Goal: Transaction & Acquisition: Purchase product/service

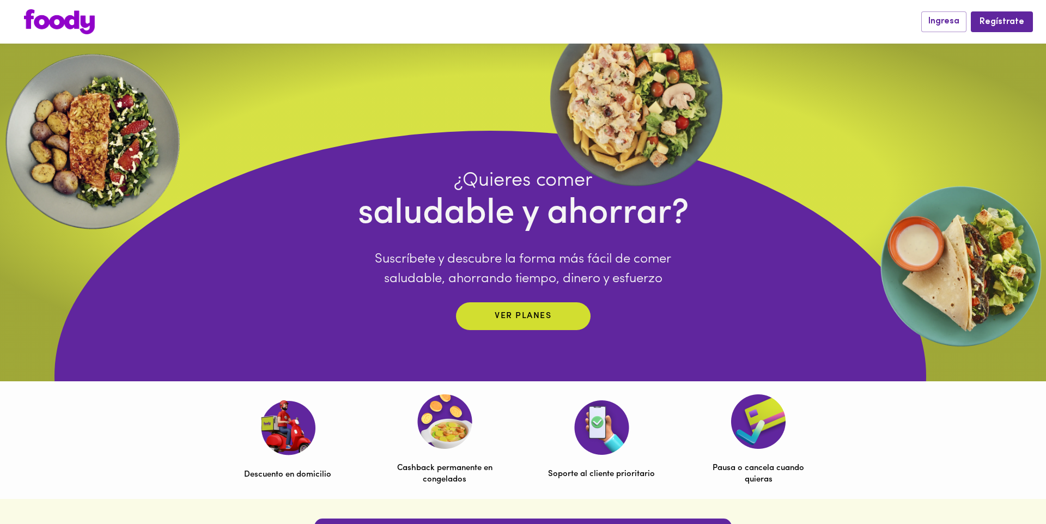
click at [96, 20] on div at bounding box center [467, 21] width 908 height 25
click at [83, 20] on img at bounding box center [59, 21] width 71 height 25
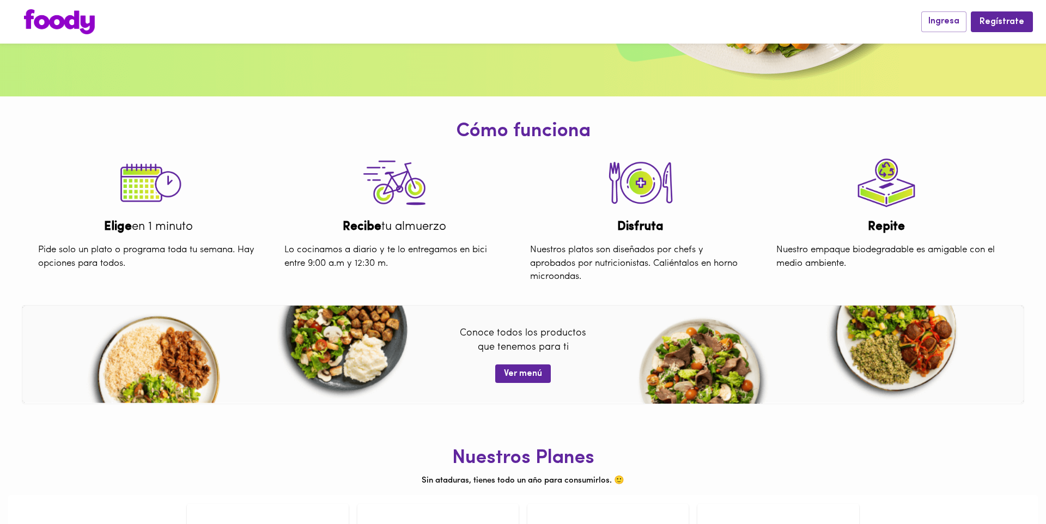
scroll to position [407, 0]
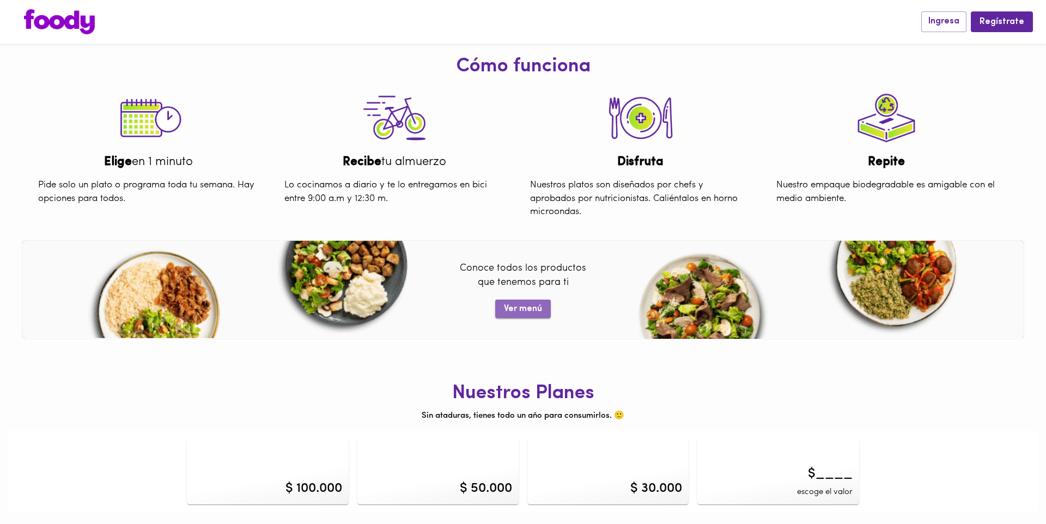
click at [520, 312] on span "Ver menú" at bounding box center [523, 309] width 38 height 10
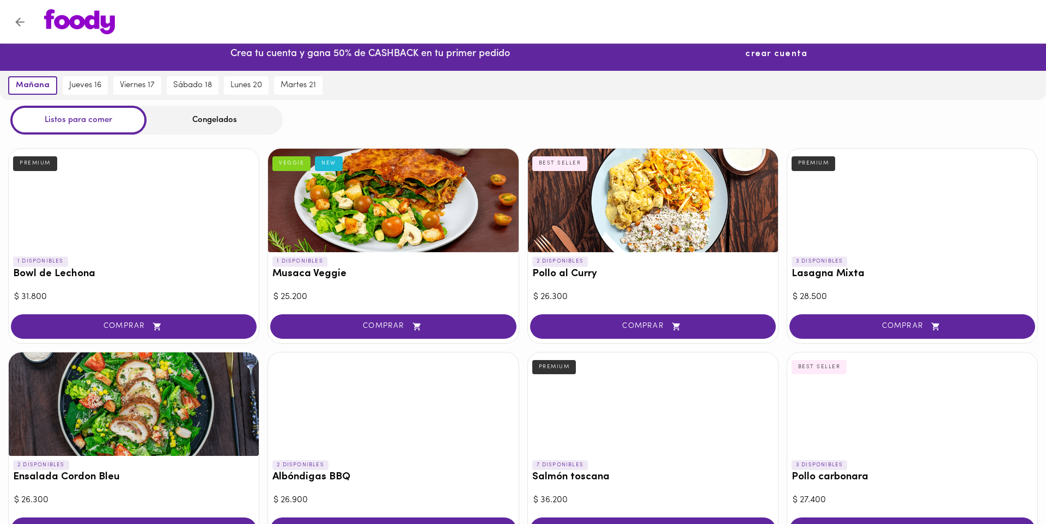
scroll to position [14, 0]
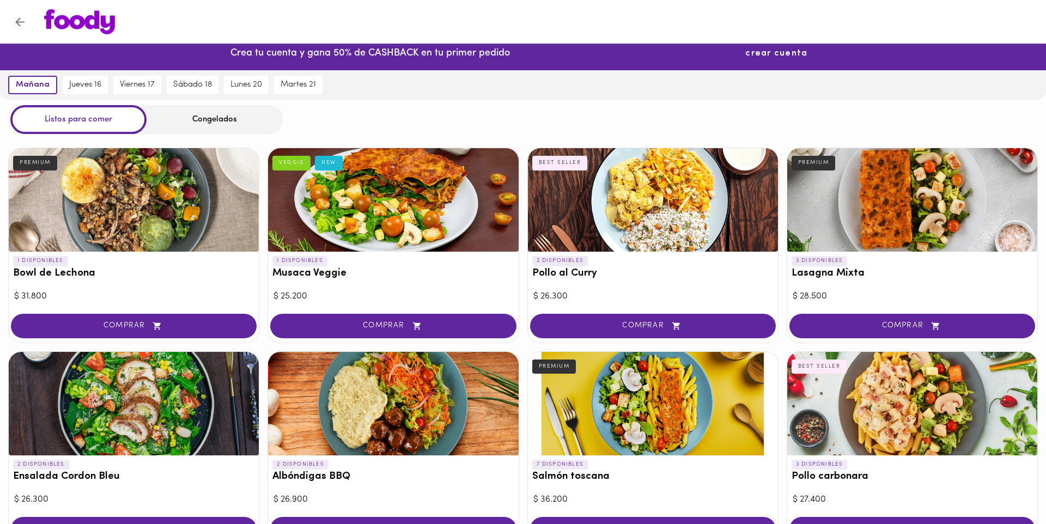
click at [772, 57] on span "crear cuenta" at bounding box center [776, 53] width 62 height 10
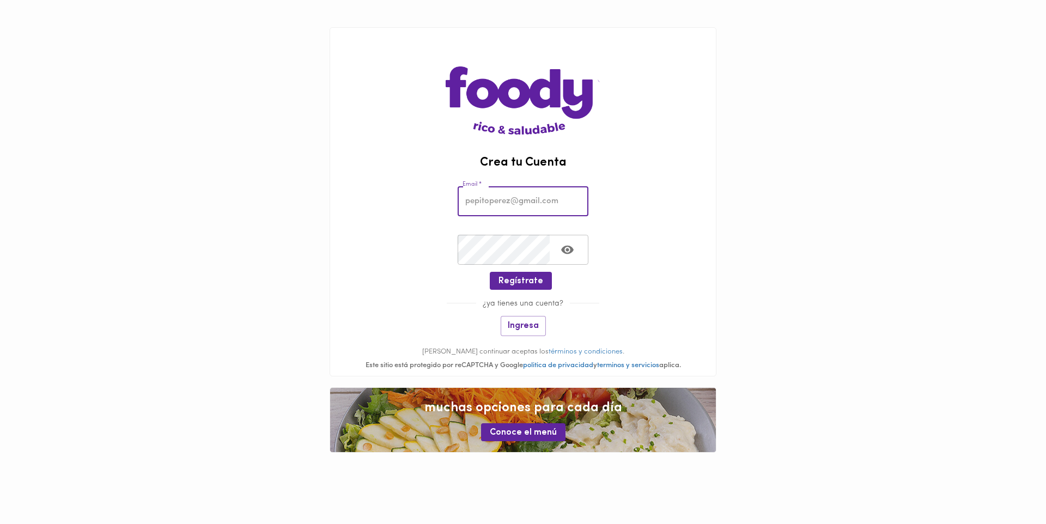
click at [502, 201] on input "email" at bounding box center [522, 201] width 131 height 30
type input "asmolinab1994@gmail.com"
click at [542, 334] on button "Ingresa" at bounding box center [522, 326] width 45 height 20
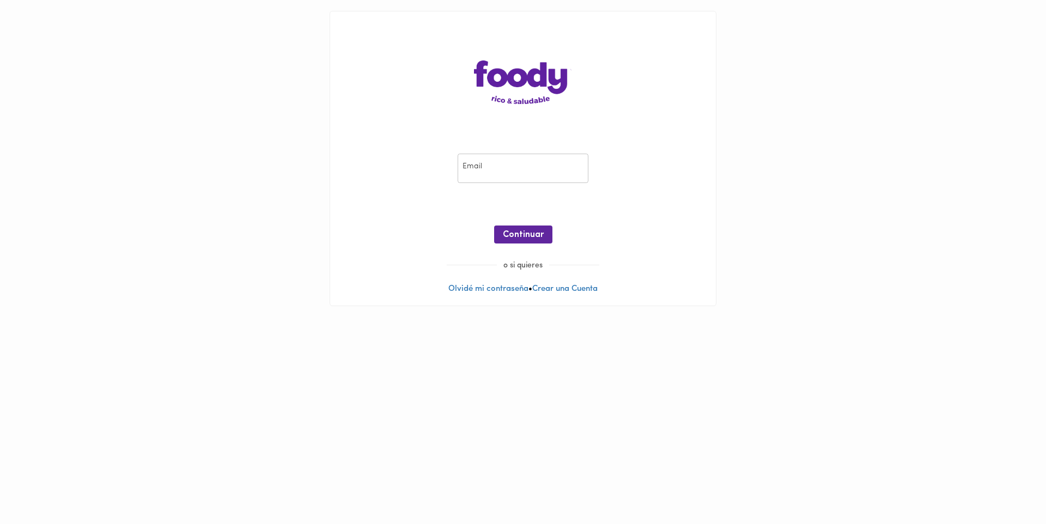
click at [533, 176] on input "email" at bounding box center [522, 169] width 131 height 30
click at [523, 165] on input "email" at bounding box center [522, 169] width 131 height 30
click at [531, 168] on input "email" at bounding box center [522, 169] width 131 height 30
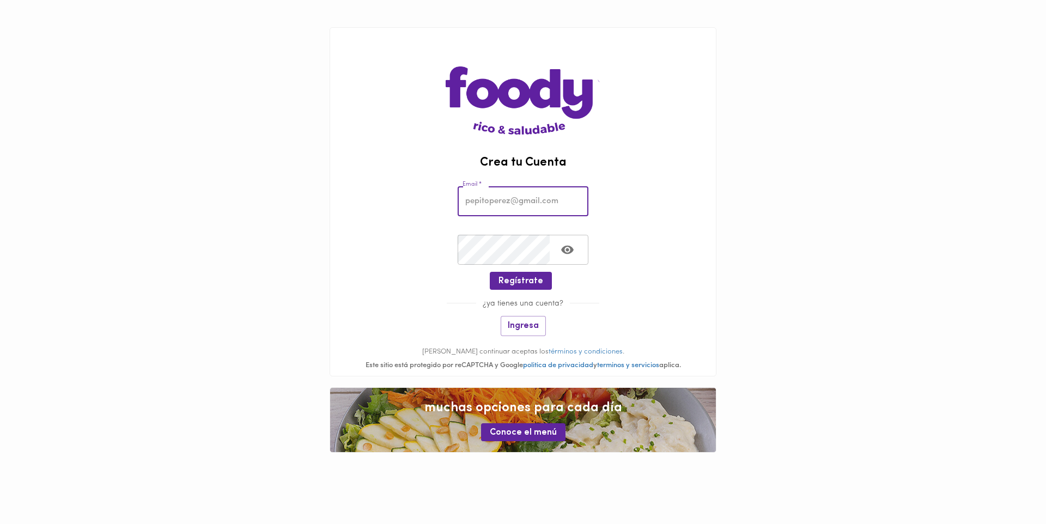
click at [472, 198] on input "email" at bounding box center [522, 201] width 131 height 30
type input "asmolinab1994@gmail.com"
click at [533, 278] on span "Regístrate" at bounding box center [520, 281] width 45 height 10
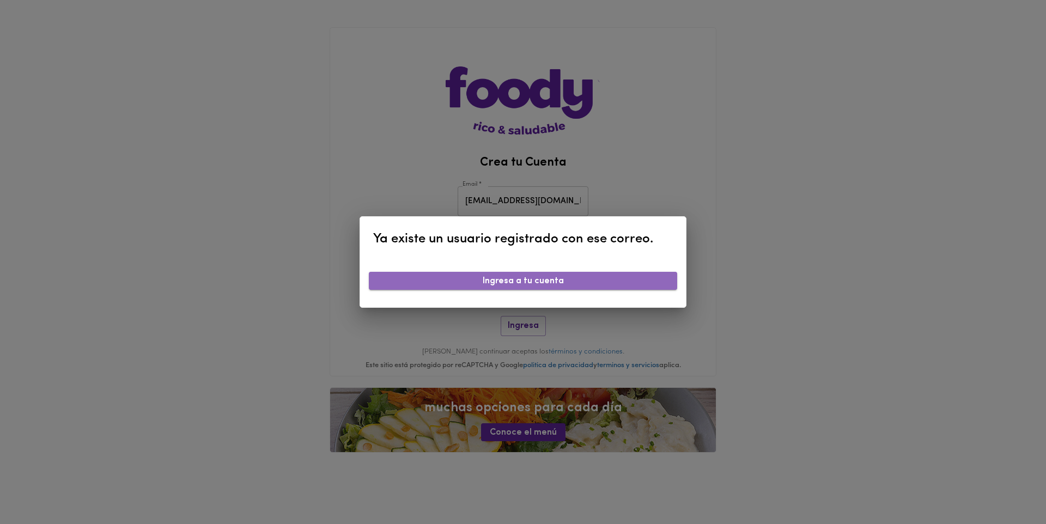
click at [561, 288] on button "Ingresa a tu cuenta" at bounding box center [523, 281] width 308 height 18
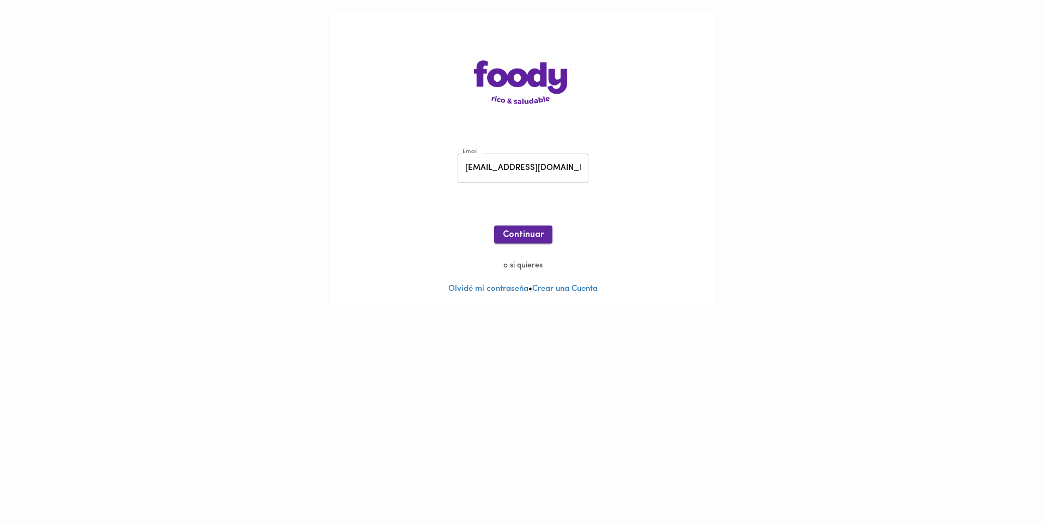
click at [536, 235] on span "Continuar" at bounding box center [523, 235] width 41 height 10
click at [539, 228] on button "Ingresar" at bounding box center [523, 234] width 52 height 18
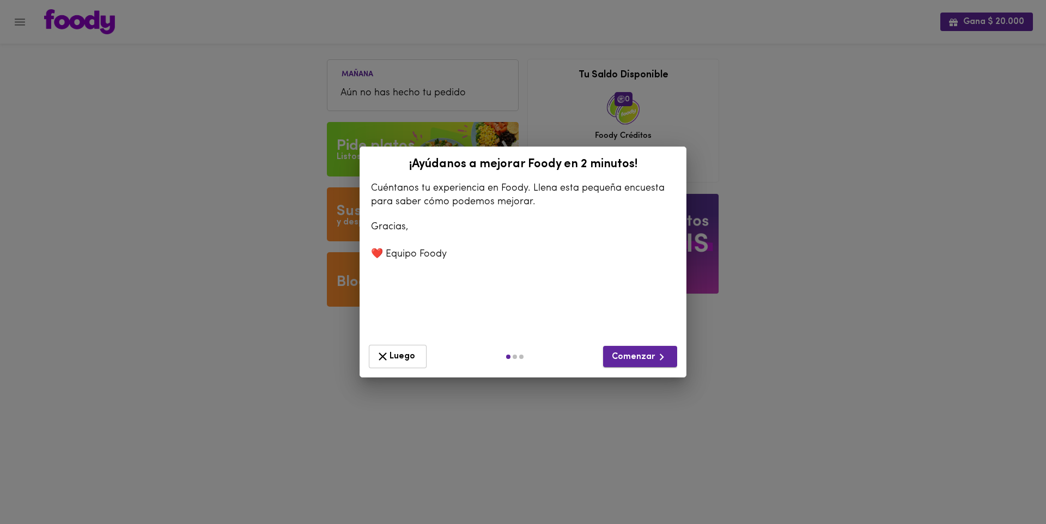
click at [645, 356] on span "Comenzar" at bounding box center [640, 357] width 57 height 14
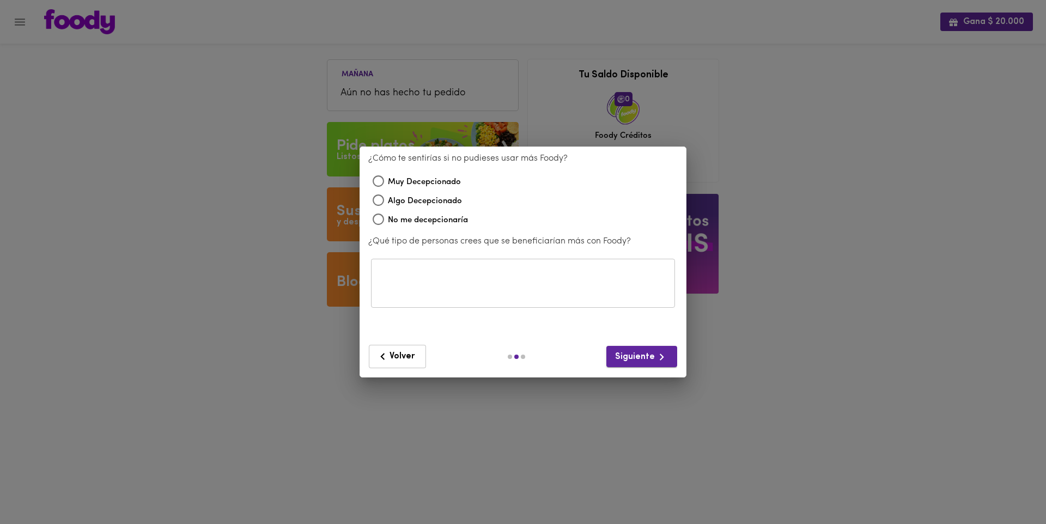
click at [645, 357] on span "Siguiente" at bounding box center [641, 357] width 53 height 14
drag, startPoint x: 645, startPoint y: 357, endPoint x: 557, endPoint y: 317, distance: 96.0
click at [645, 357] on span "Siguiente" at bounding box center [641, 357] width 53 height 14
click at [419, 223] on span "No me decepcionaría" at bounding box center [428, 220] width 80 height 13
click at [388, 223] on input "No me decepcionaría" at bounding box center [378, 220] width 19 height 19
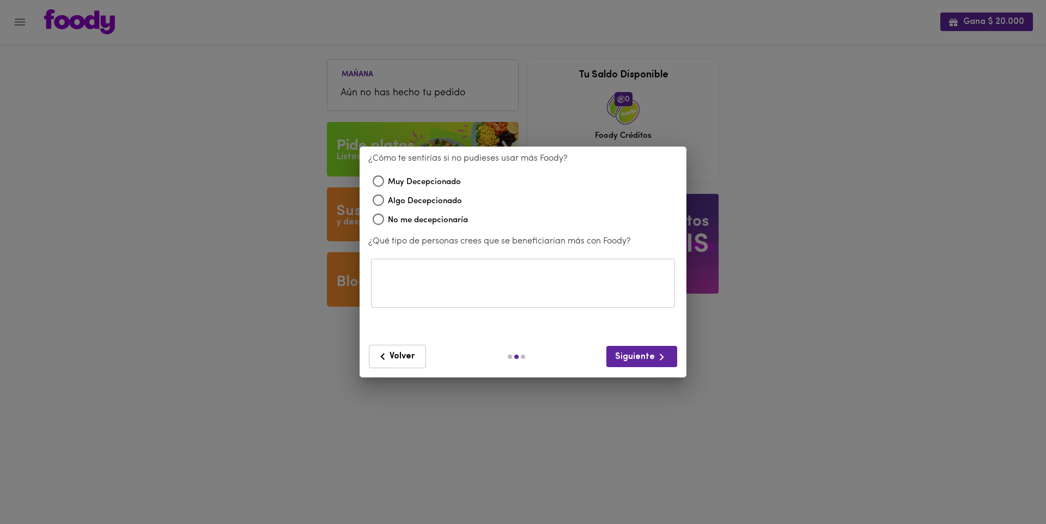
radio input "true"
click at [661, 361] on icon "button" at bounding box center [662, 357] width 14 height 14
click at [642, 349] on button "Siguiente" at bounding box center [641, 356] width 71 height 21
click at [644, 351] on span "Siguiente" at bounding box center [641, 357] width 53 height 14
drag, startPoint x: 646, startPoint y: 350, endPoint x: 637, endPoint y: 353, distance: 9.3
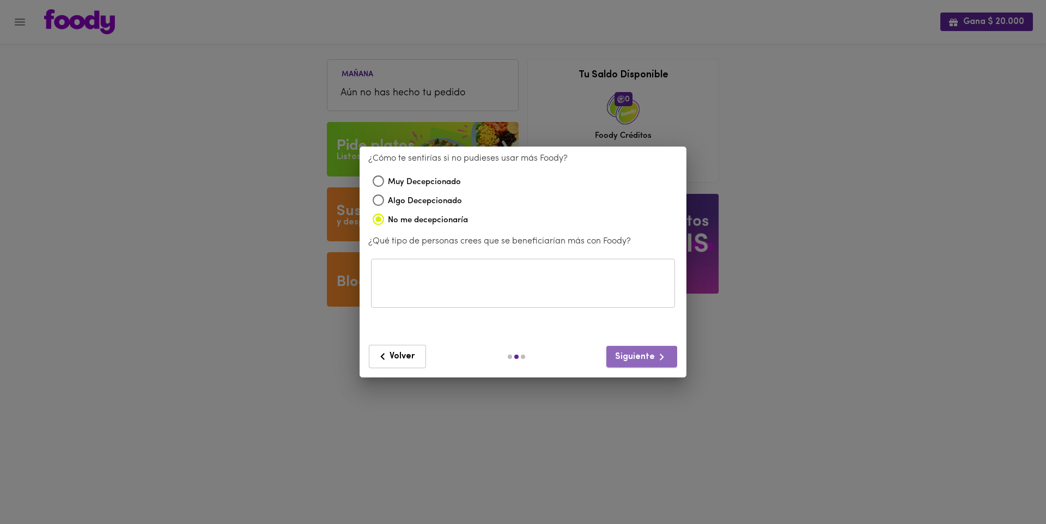
click at [646, 350] on span "Siguiente" at bounding box center [641, 357] width 53 height 14
drag, startPoint x: 637, startPoint y: 353, endPoint x: 460, endPoint y: 347, distance: 177.1
click at [561, 350] on div "Volver Siguiente" at bounding box center [523, 356] width 308 height 23
click at [393, 350] on span "Volver" at bounding box center [397, 357] width 43 height 14
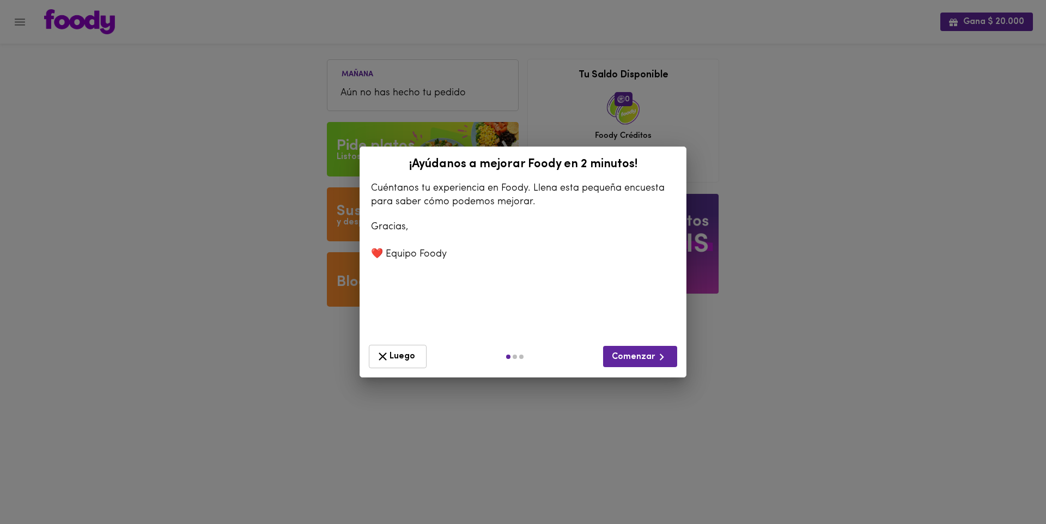
click at [394, 350] on span "Luego" at bounding box center [398, 357] width 44 height 14
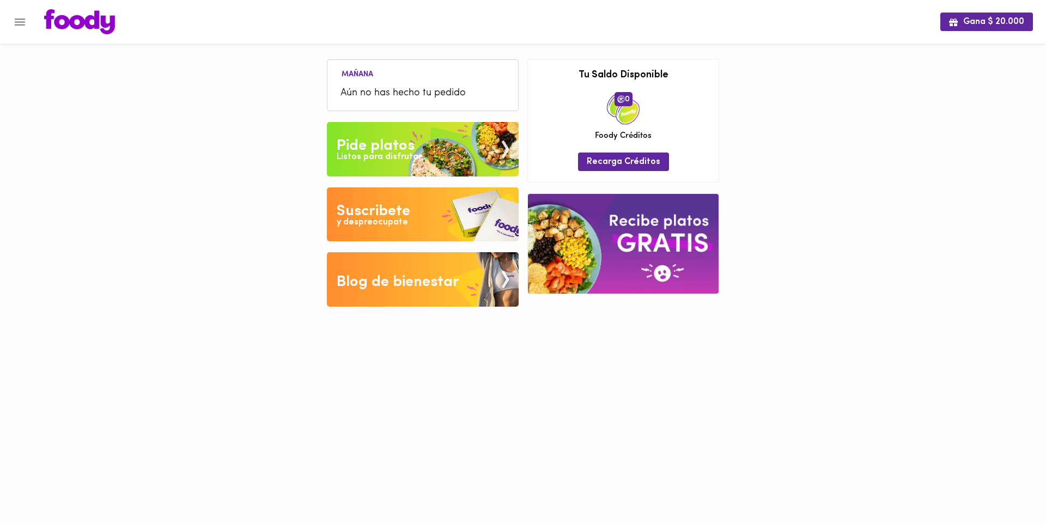
click at [720, 316] on div "Mañana Aún no has hecho tu pedido Tu pago contraentrega por $- está pendiente ,…" at bounding box center [523, 161] width 408 height 323
click at [392, 77] on ul "Mañana Aún no has hecho tu pedido" at bounding box center [423, 86] width 180 height 46
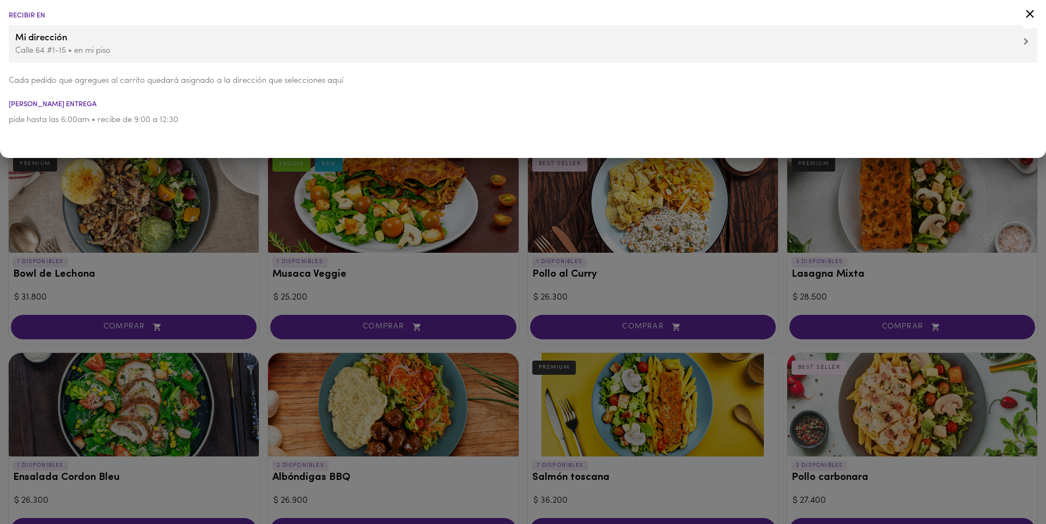
click at [1023, 19] on icon at bounding box center [1030, 14] width 14 height 14
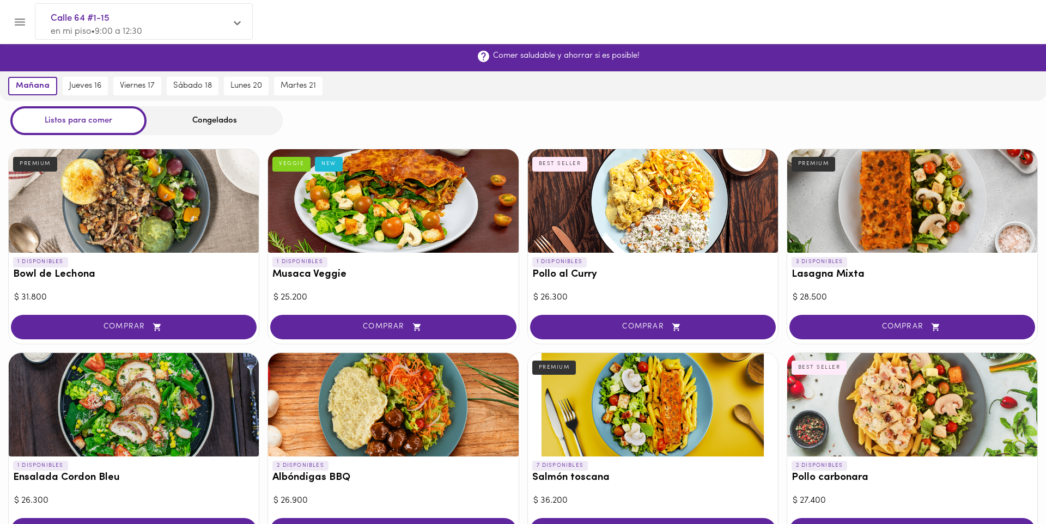
click at [438, 52] on button "¡Suscribirme!" at bounding box center [437, 57] width 62 height 17
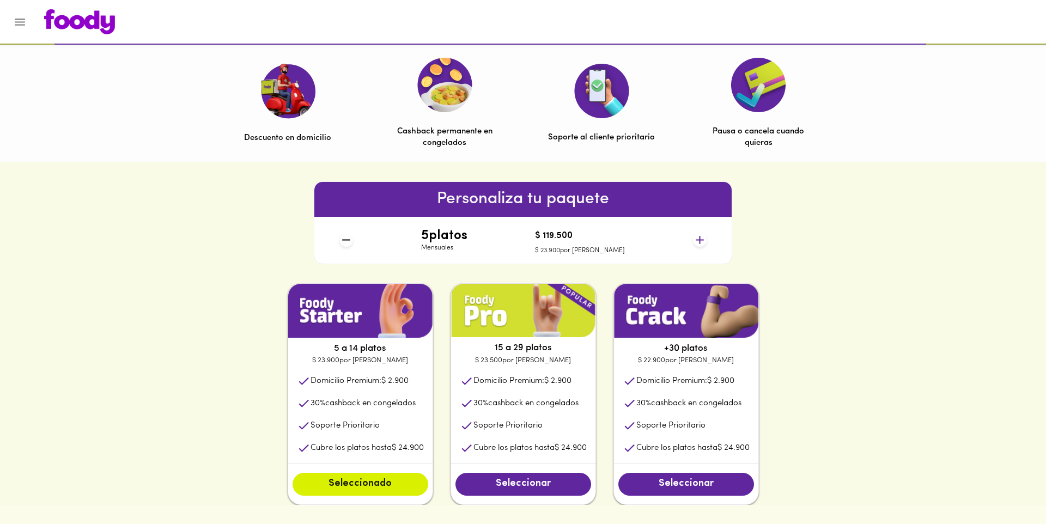
scroll to position [297, 0]
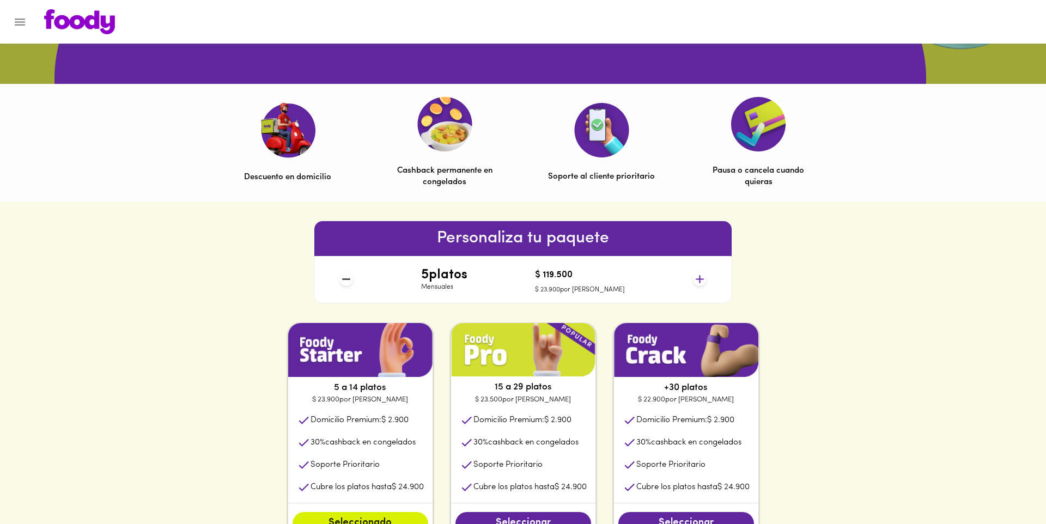
click at [16, 23] on icon "Menu" at bounding box center [20, 22] width 14 height 14
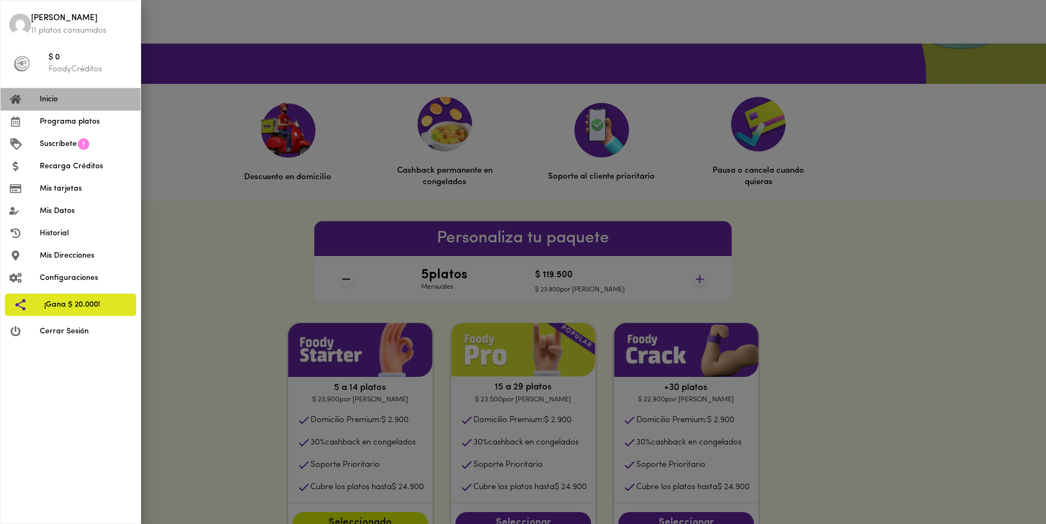
click at [97, 90] on li "Inicio" at bounding box center [71, 99] width 140 height 22
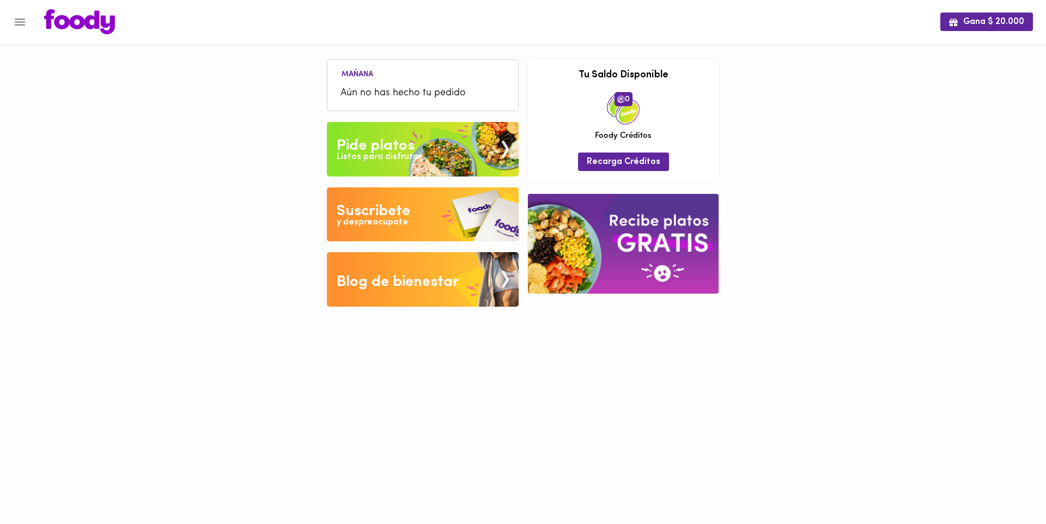
click at [25, 28] on icon "Menu" at bounding box center [20, 22] width 14 height 14
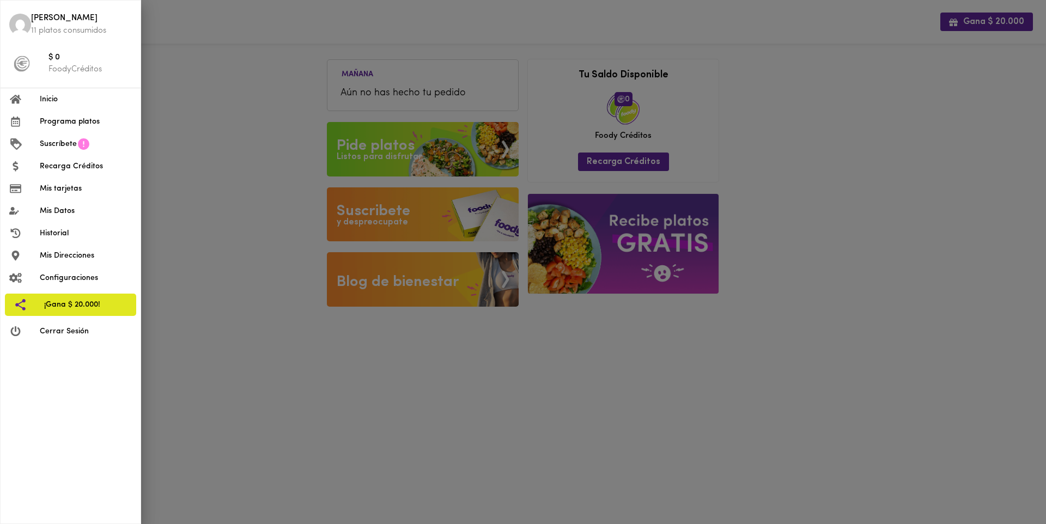
click at [74, 97] on span "Inicio" at bounding box center [86, 99] width 92 height 11
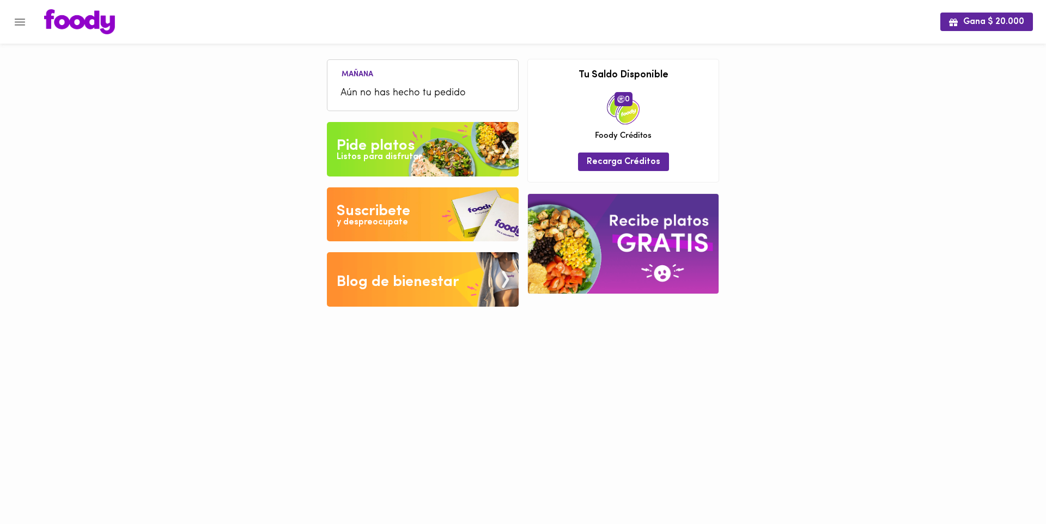
click at [101, 15] on img at bounding box center [79, 21] width 71 height 25
click at [461, 147] on img at bounding box center [423, 149] width 192 height 54
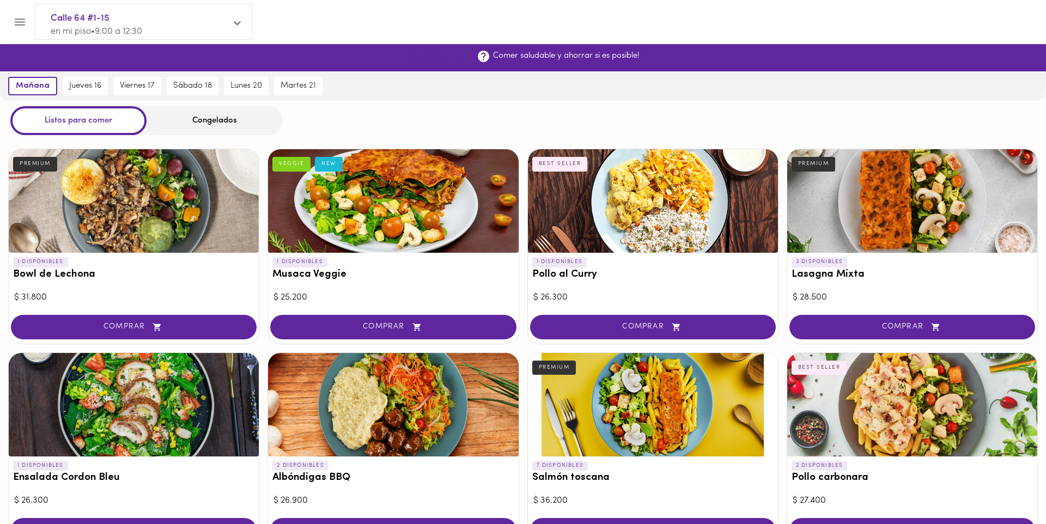
click at [448, 62] on span "¡Suscribirme!" at bounding box center [437, 57] width 53 height 10
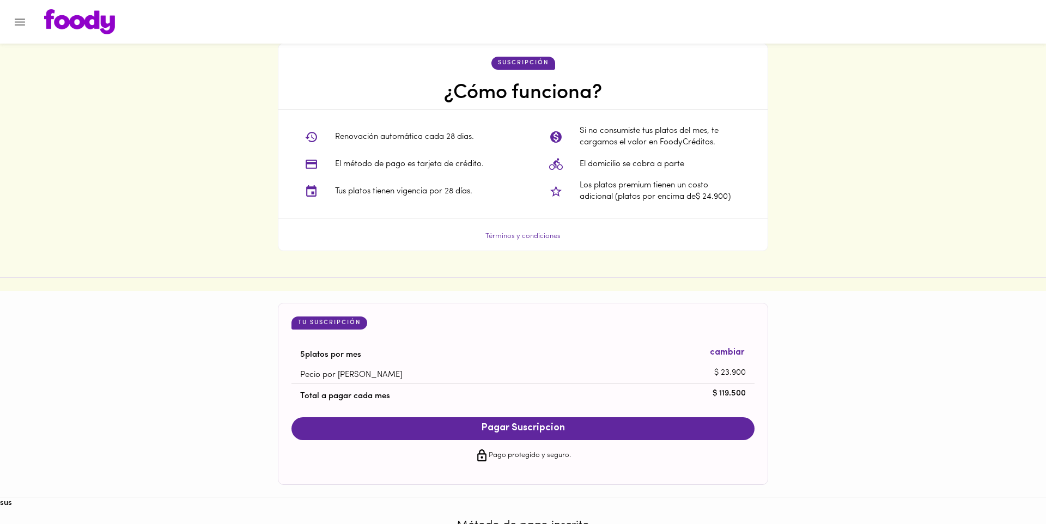
scroll to position [544, 0]
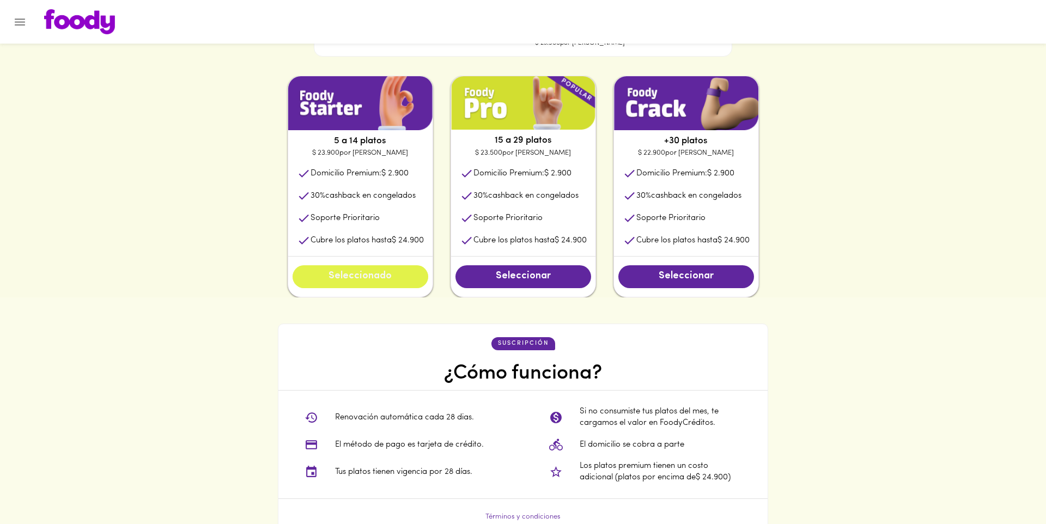
click at [382, 284] on button "Seleccionado" at bounding box center [360, 276] width 136 height 23
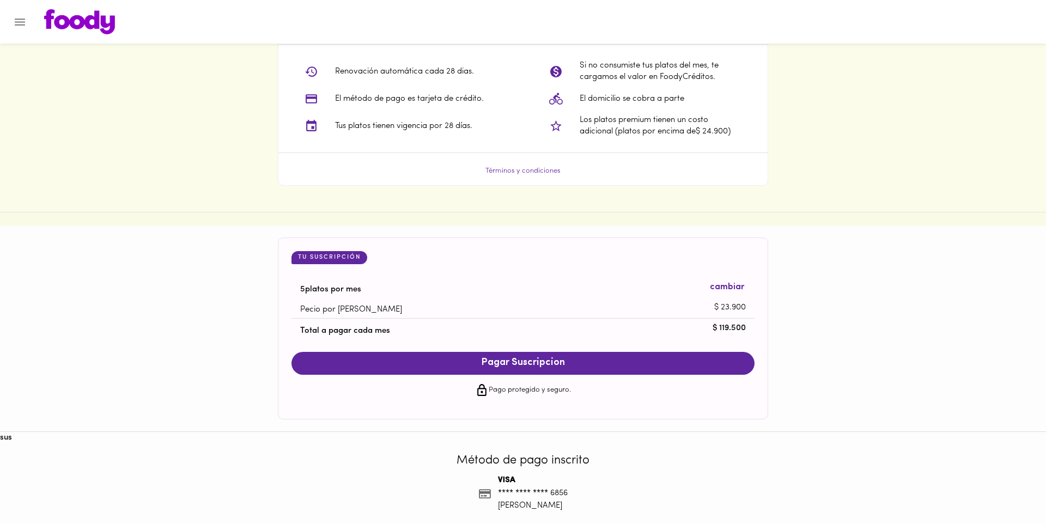
scroll to position [934, 0]
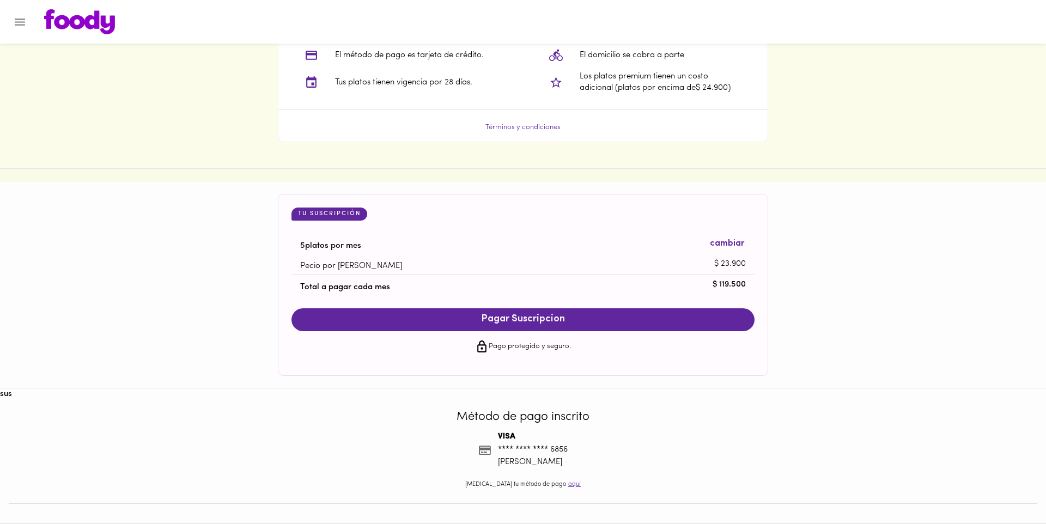
click at [529, 326] on button "Pagar Suscripcion" at bounding box center [522, 319] width 463 height 23
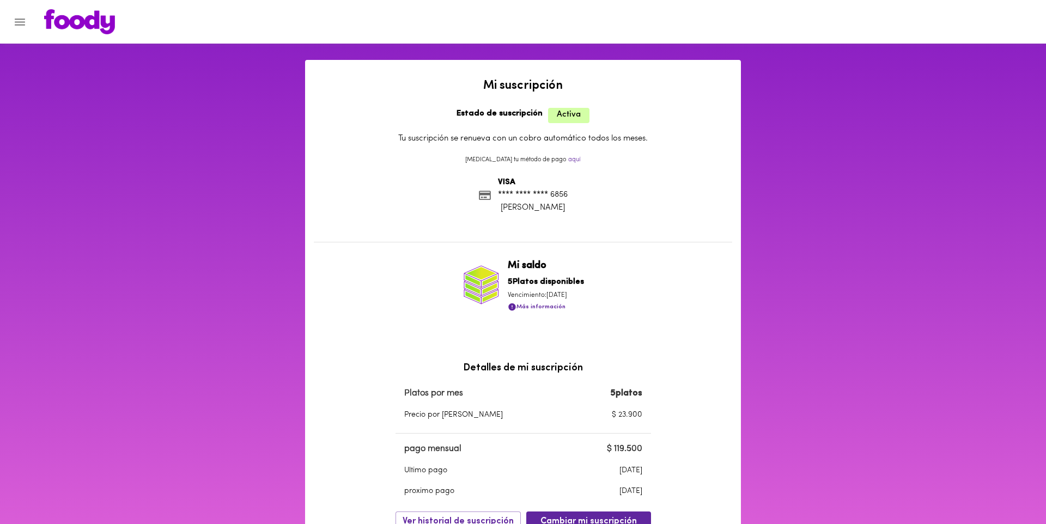
click at [75, 25] on img at bounding box center [79, 21] width 71 height 25
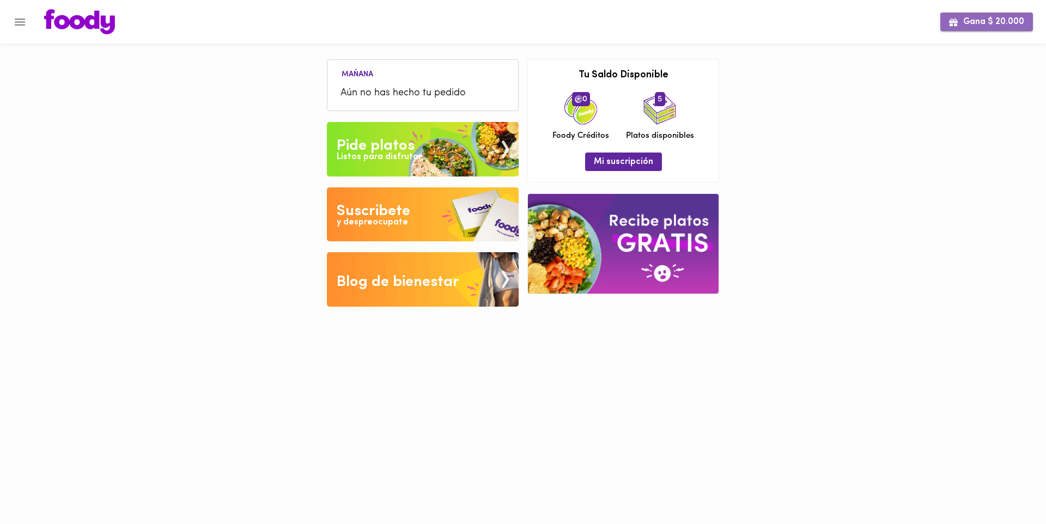
click at [989, 25] on span "Gana $ 20.000" at bounding box center [986, 22] width 75 height 10
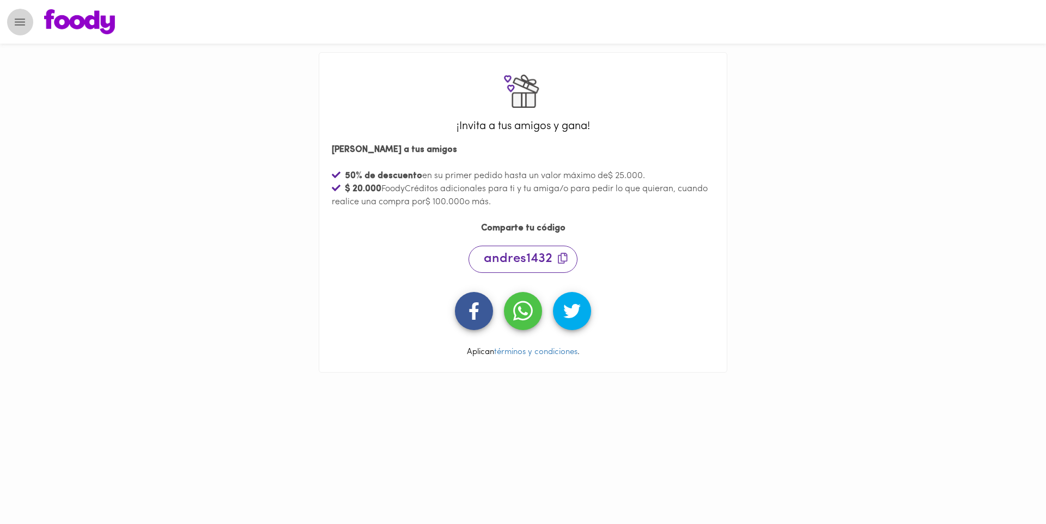
click at [28, 14] on button "Menu" at bounding box center [20, 22] width 27 height 27
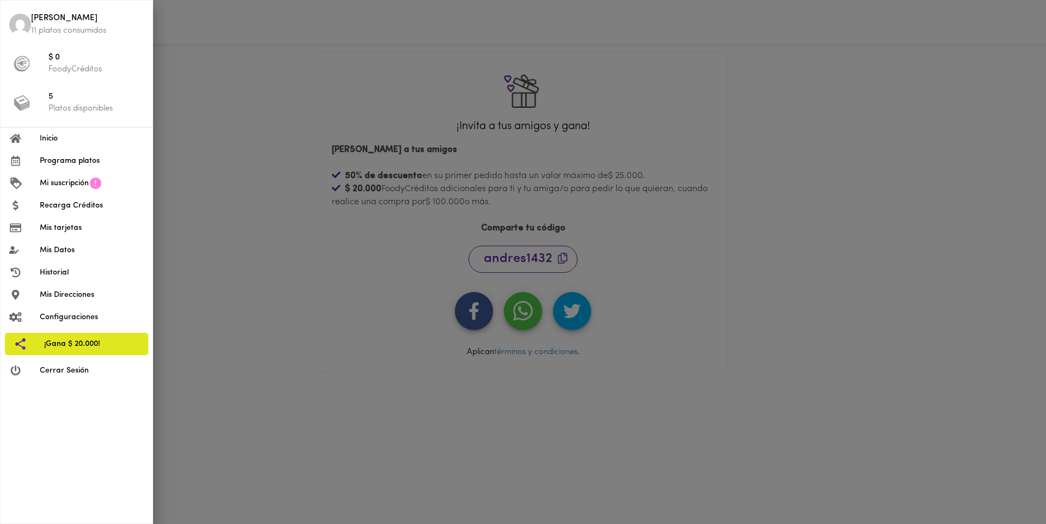
click at [88, 176] on li "Mi suscripción" at bounding box center [77, 183] width 152 height 22
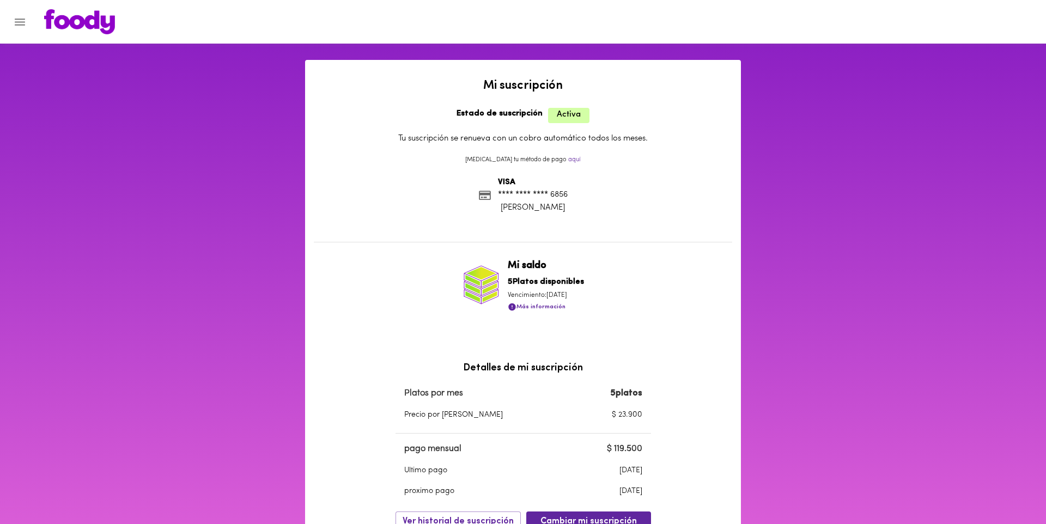
click at [33, 19] on button "Menu" at bounding box center [20, 22] width 27 height 27
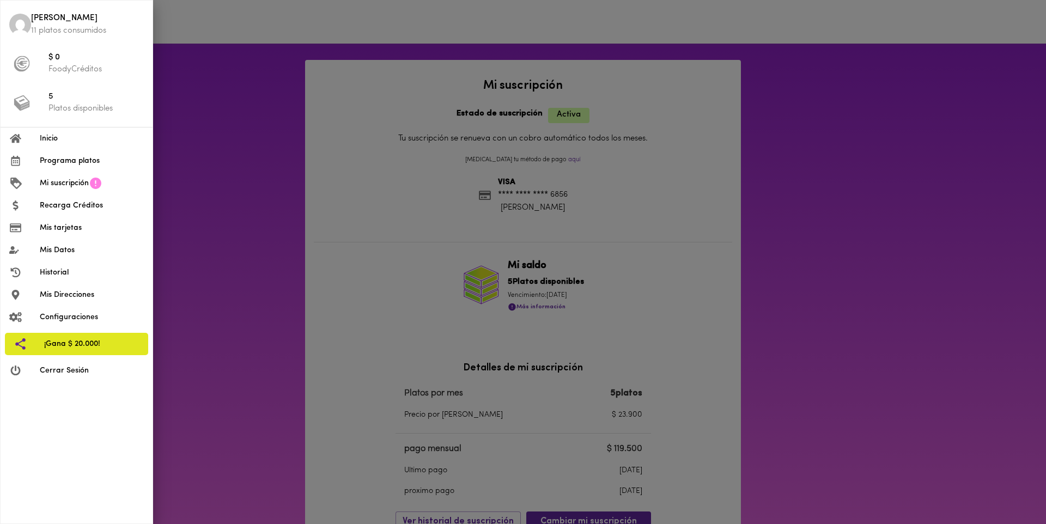
click at [56, 64] on p "FoodyCréditos" at bounding box center [95, 69] width 95 height 11
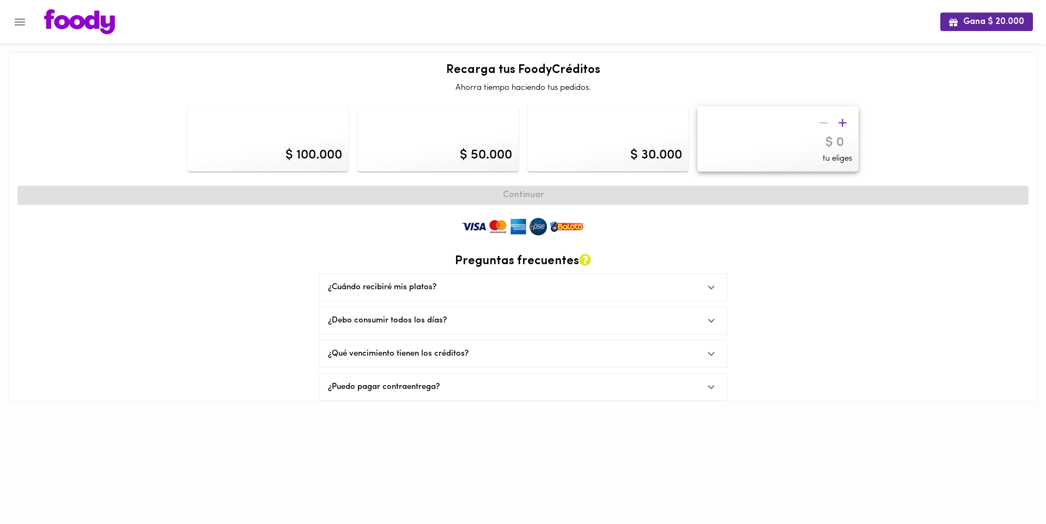
click at [19, 19] on icon "Menu" at bounding box center [20, 22] width 10 height 7
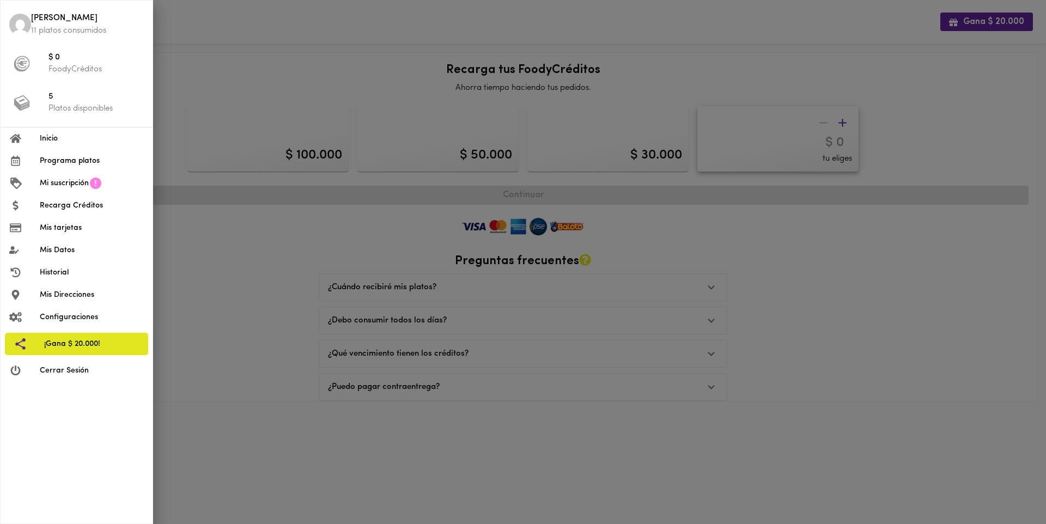
click at [85, 100] on span "5" at bounding box center [95, 97] width 95 height 13
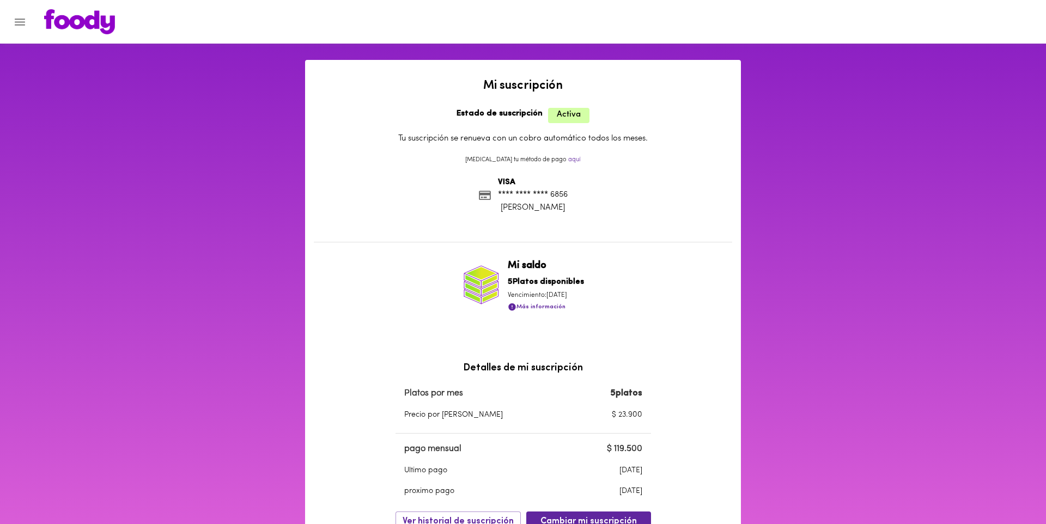
drag, startPoint x: 41, startPoint y: 33, endPoint x: 72, endPoint y: 28, distance: 31.4
click at [44, 32] on div at bounding box center [532, 21] width 999 height 25
click at [73, 28] on img at bounding box center [79, 21] width 71 height 25
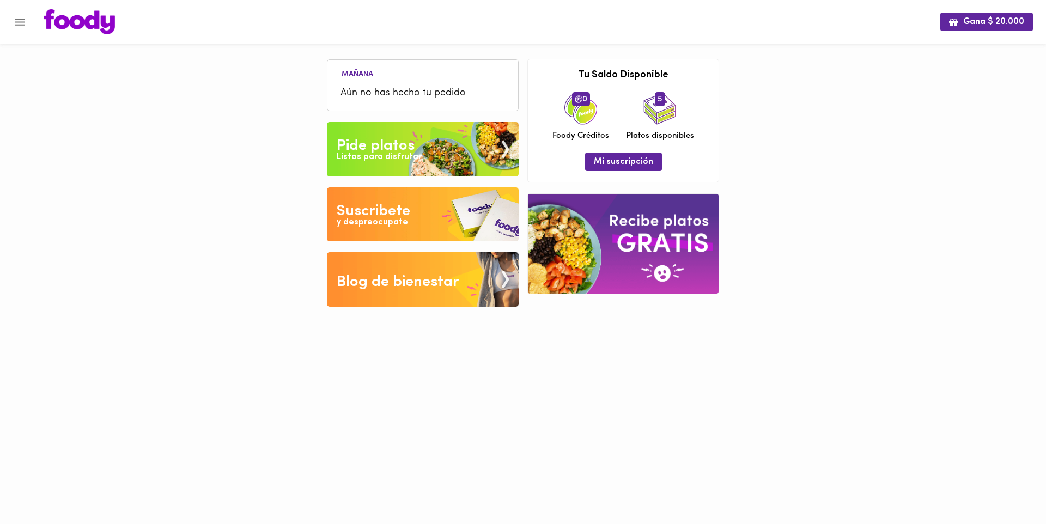
click at [408, 146] on div "Pide platos" at bounding box center [376, 146] width 78 height 22
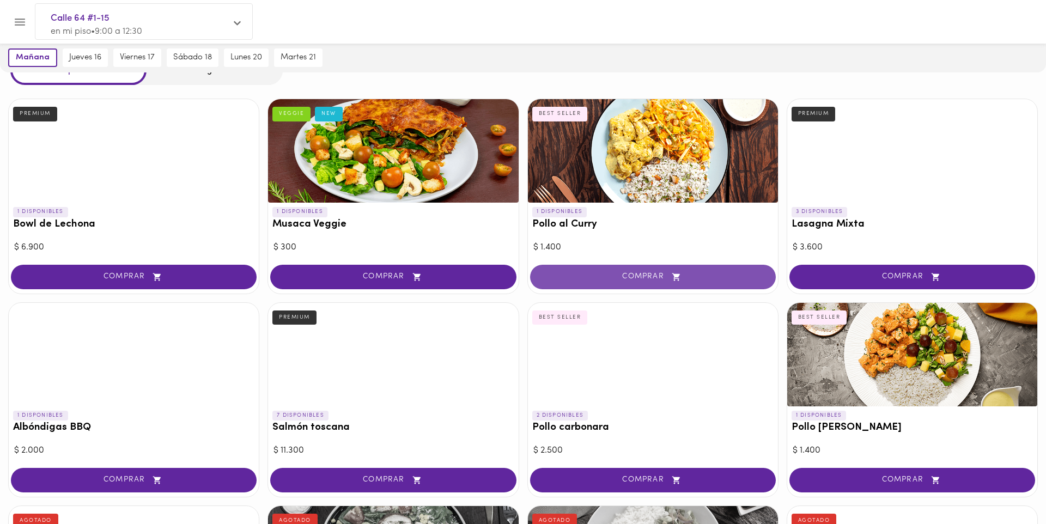
scroll to position [36, 0]
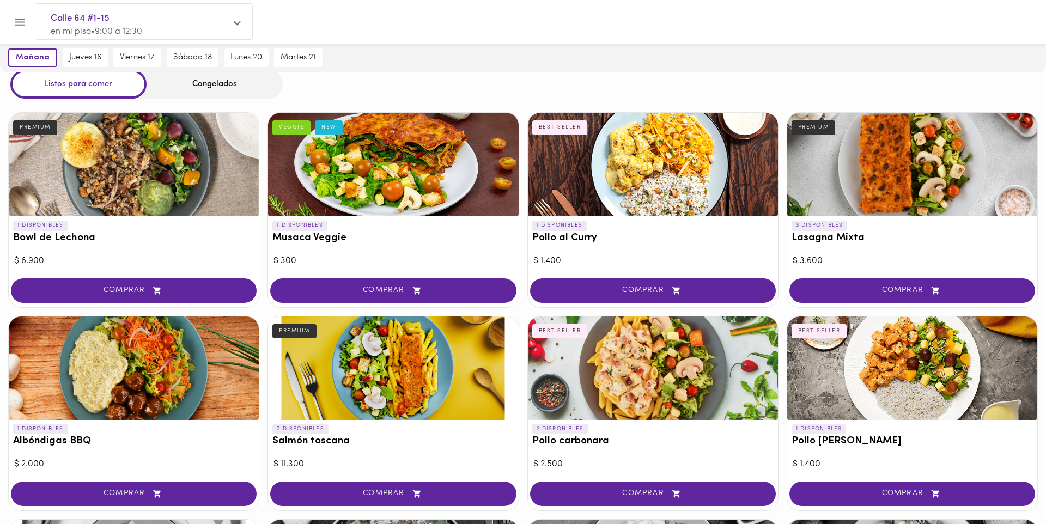
click at [621, 287] on span "COMPRAR" at bounding box center [652, 290] width 218 height 9
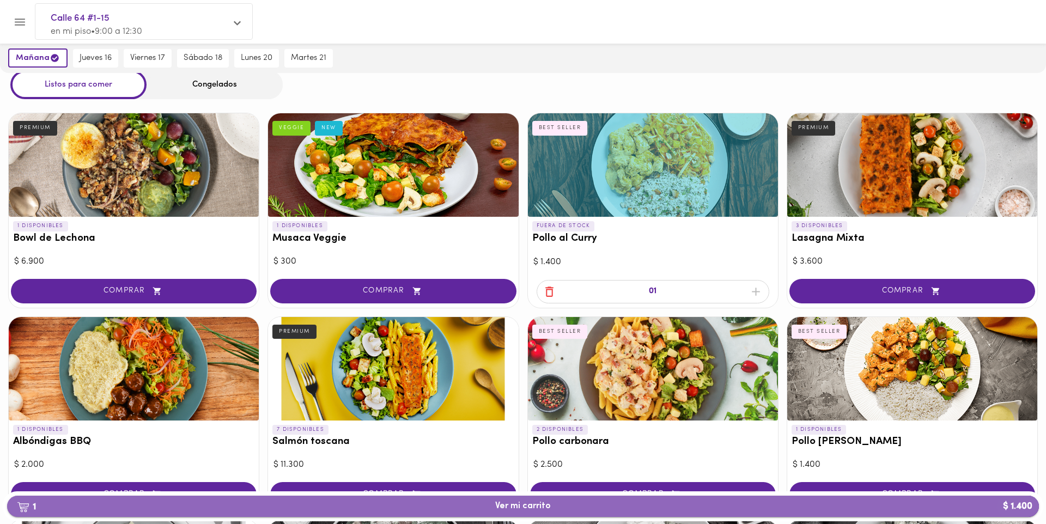
click at [601, 506] on span "1 Ver mi carrito $ 1.400" at bounding box center [523, 506] width 1014 height 10
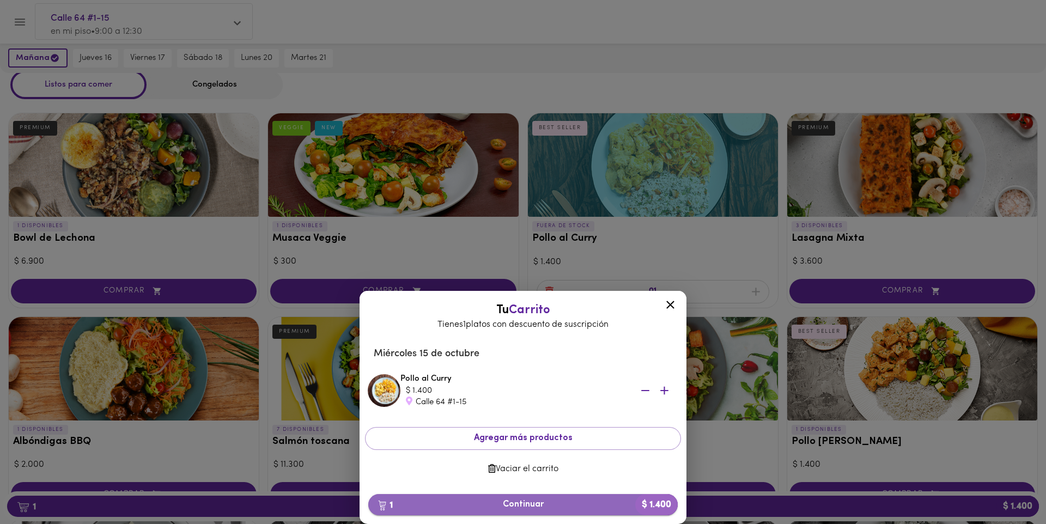
click at [602, 501] on span "1 Continuar $ 1.400" at bounding box center [523, 504] width 292 height 10
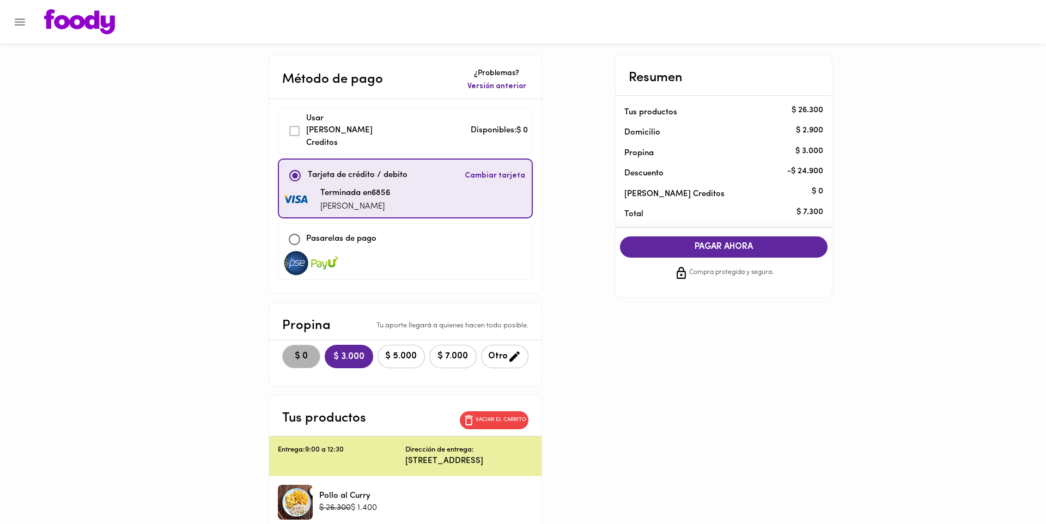
click at [299, 351] on button "$ 0" at bounding box center [301, 356] width 38 height 23
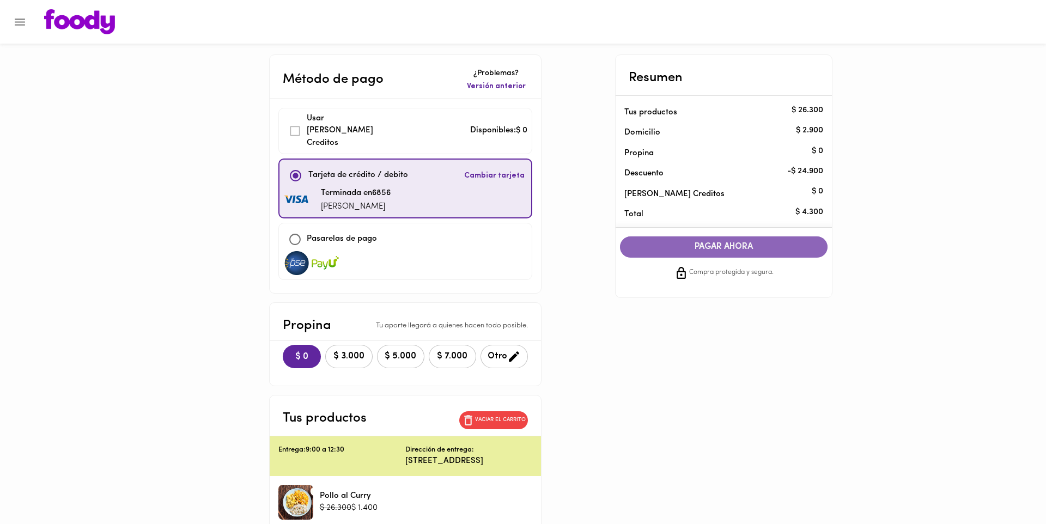
click at [706, 251] on span "PAGAR AHORA" at bounding box center [724, 247] width 186 height 10
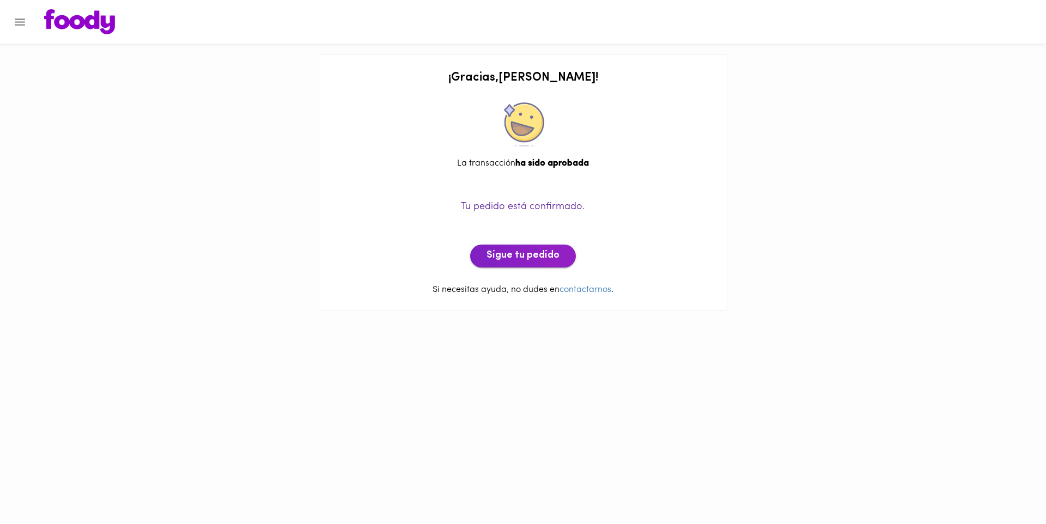
click at [535, 260] on span "Sigue tu pedido" at bounding box center [522, 256] width 73 height 12
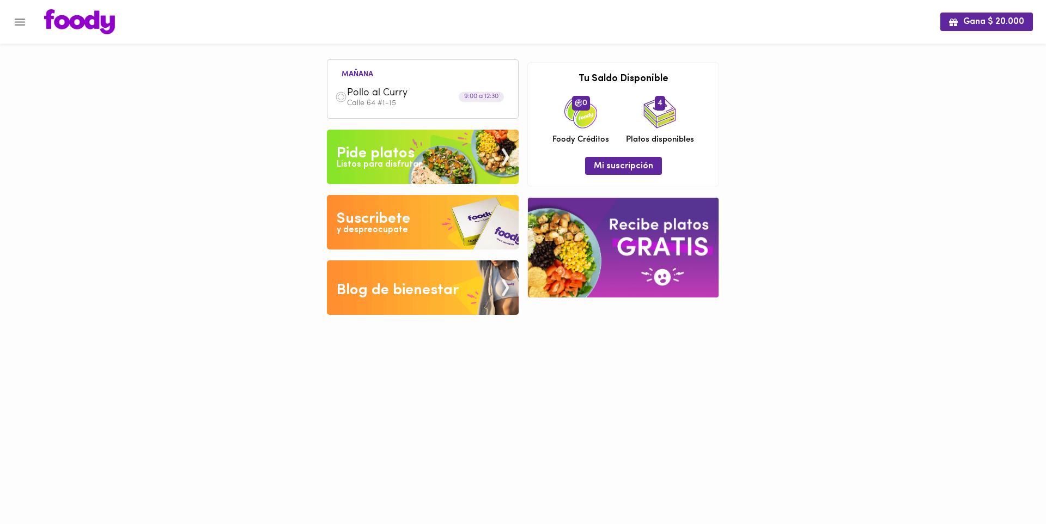
click at [51, 19] on img at bounding box center [79, 21] width 71 height 25
click at [21, 19] on icon "Menu" at bounding box center [20, 22] width 14 height 14
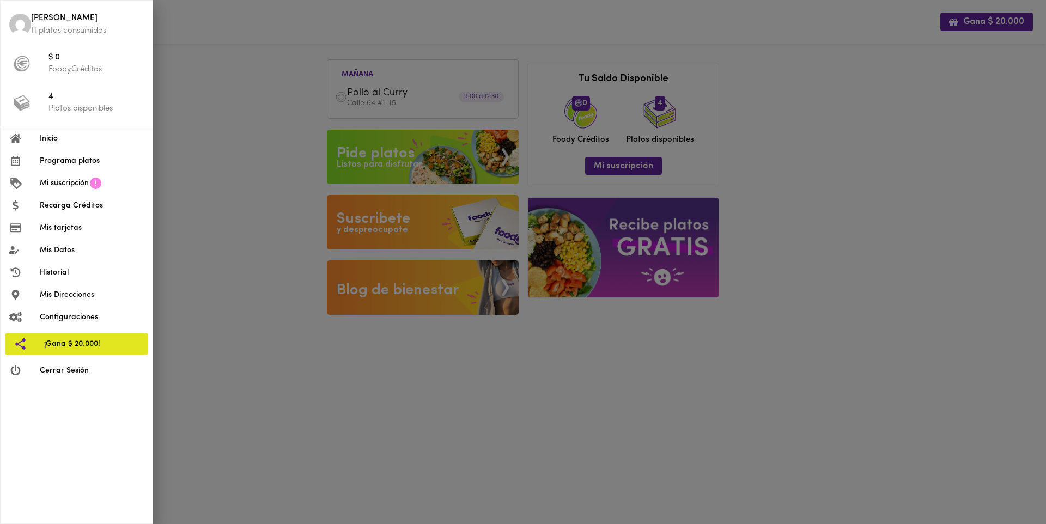
click at [386, 159] on div at bounding box center [523, 262] width 1046 height 524
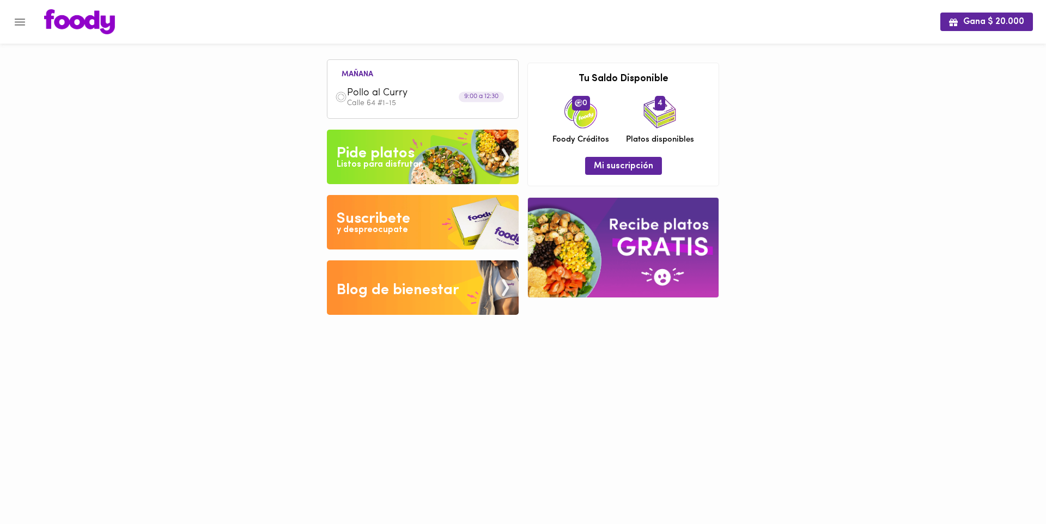
click at [385, 159] on div "Listos para disfrutar" at bounding box center [379, 164] width 85 height 13
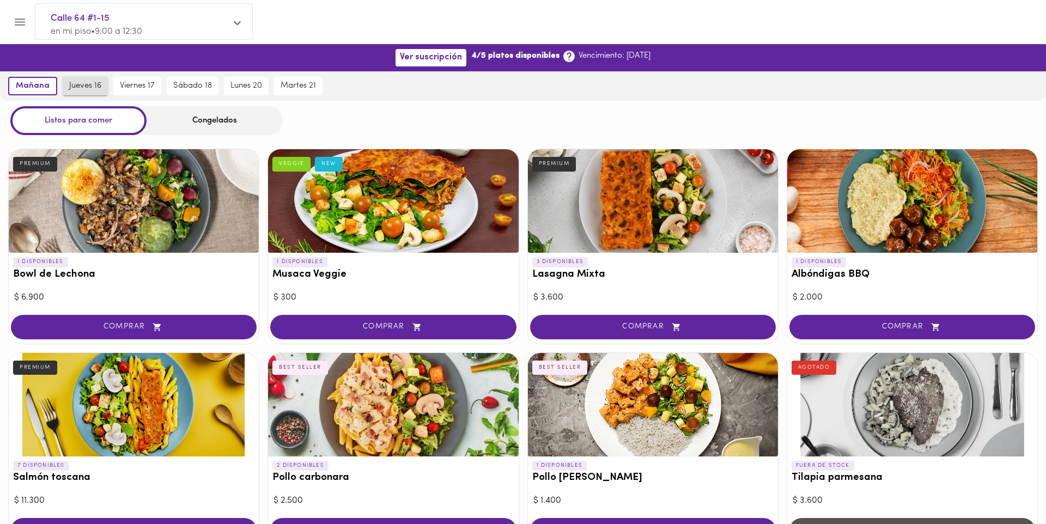
click at [94, 86] on span "jueves 16" at bounding box center [85, 86] width 32 height 10
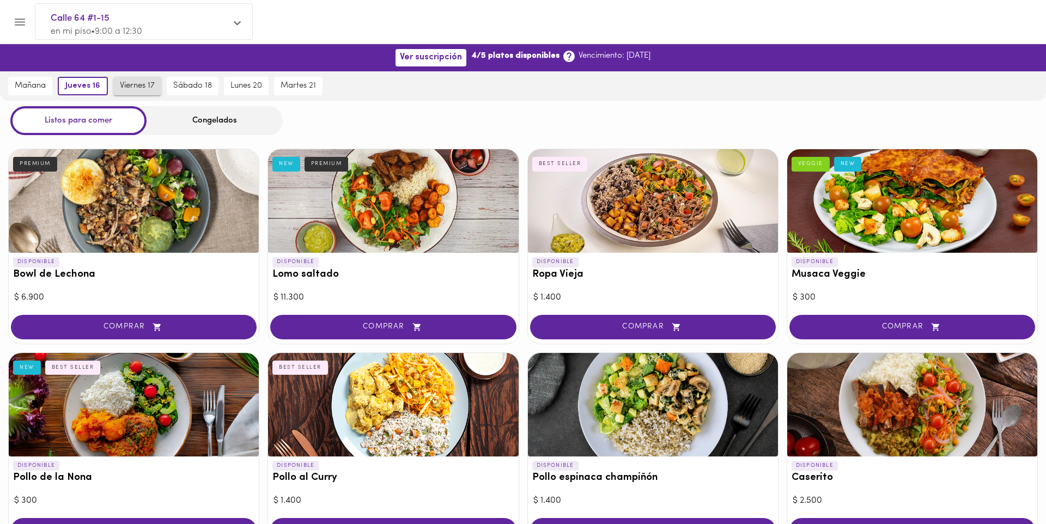
click at [150, 87] on span "viernes 17" at bounding box center [137, 86] width 35 height 10
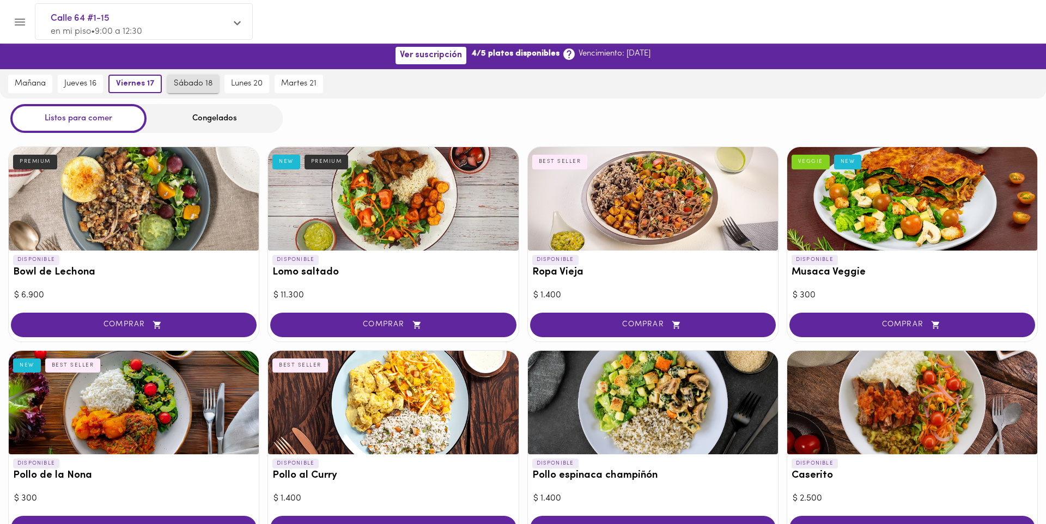
click at [206, 79] on span "sábado 18" at bounding box center [193, 84] width 39 height 10
